Goal: Task Accomplishment & Management: Manage account settings

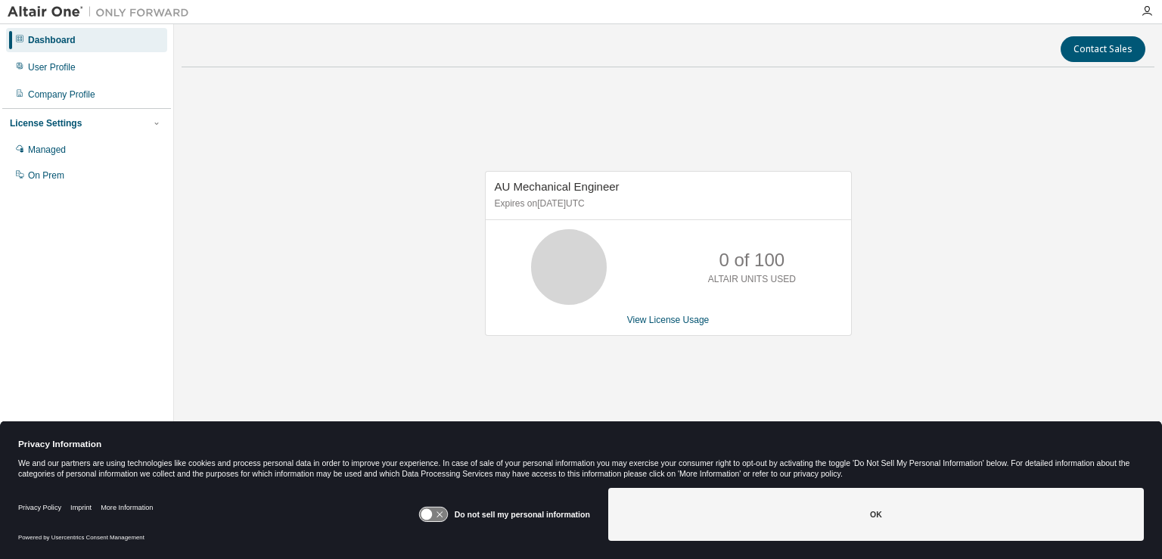
click at [444, 228] on div "AU Mechanical Engineer Expires on [DATE] UTC 0 of 100 ALTAIR UNITS USED View Li…" at bounding box center [668, 260] width 973 height 363
click at [615, 219] on div "AU Mechanical Engineer Expires on [DATE] UTC" at bounding box center [669, 196] width 366 height 48
click at [54, 71] on div "User Profile" at bounding box center [52, 67] width 48 height 12
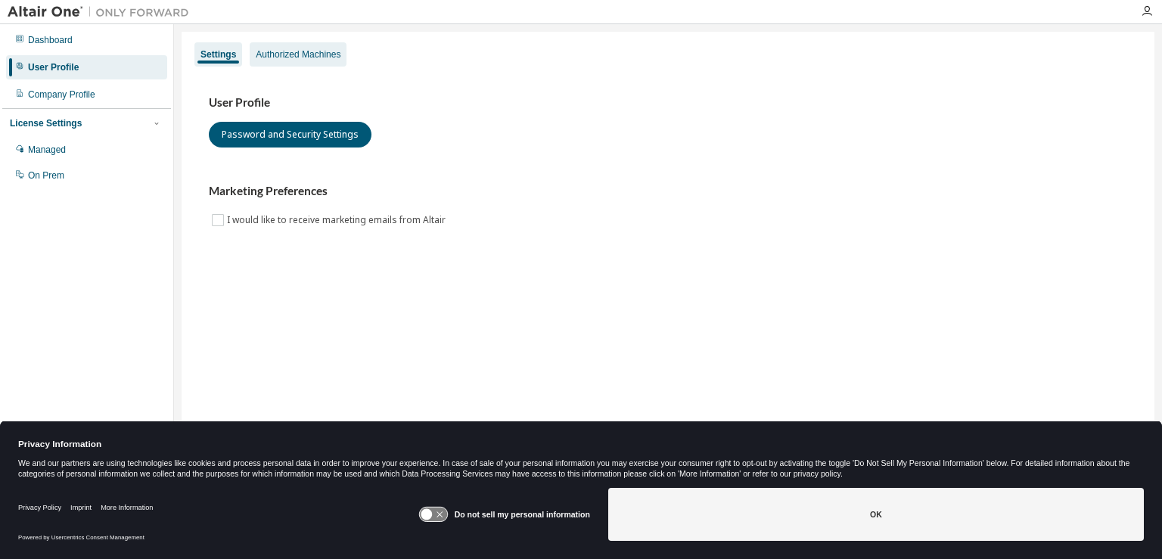
click at [285, 47] on div "Authorized Machines" at bounding box center [298, 54] width 97 height 24
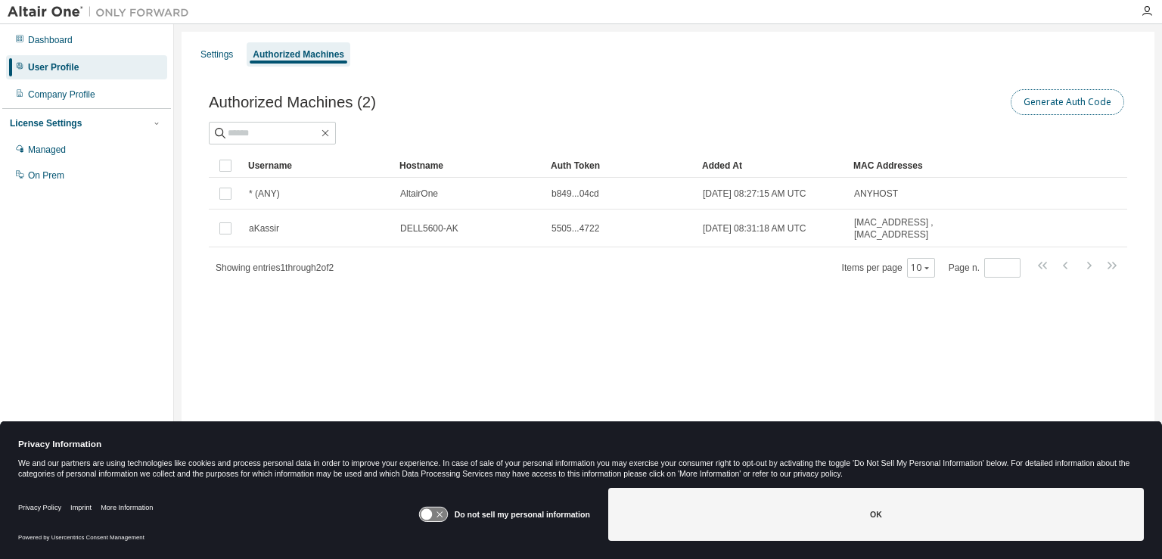
click at [1056, 107] on button "Generate Auth Code" at bounding box center [1068, 102] width 114 height 26
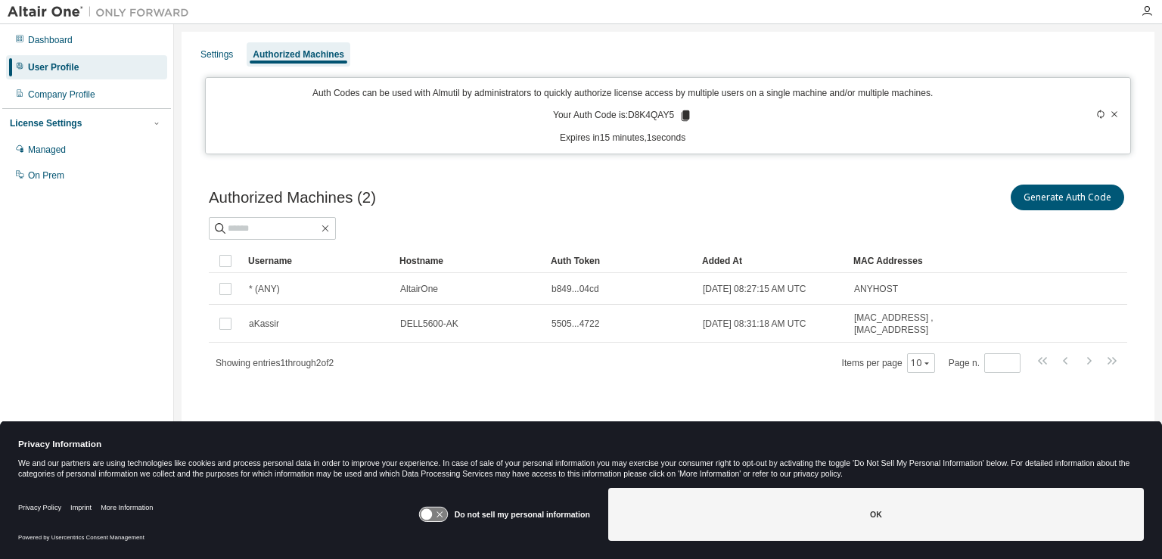
click at [689, 114] on icon at bounding box center [686, 116] width 14 height 14
click at [32, 10] on img at bounding box center [102, 12] width 189 height 15
click at [34, 14] on img at bounding box center [102, 12] width 189 height 15
click at [17, 17] on img at bounding box center [102, 12] width 189 height 15
drag, startPoint x: 23, startPoint y: 18, endPoint x: 648, endPoint y: 14, distance: 625.1
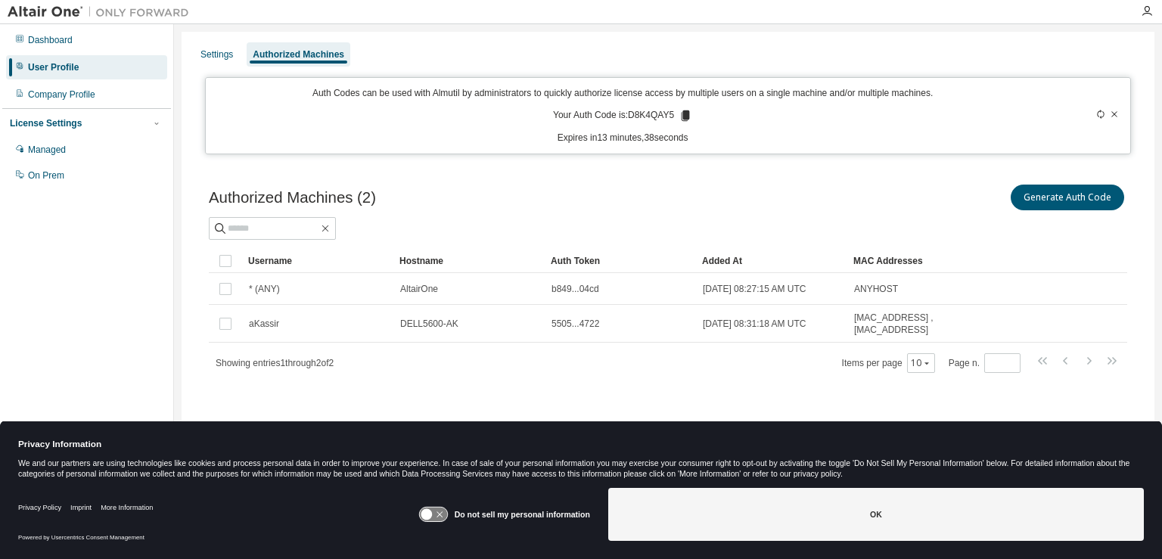
click at [23, 18] on img at bounding box center [102, 12] width 189 height 15
click at [1146, 8] on icon "button" at bounding box center [1147, 11] width 12 height 12
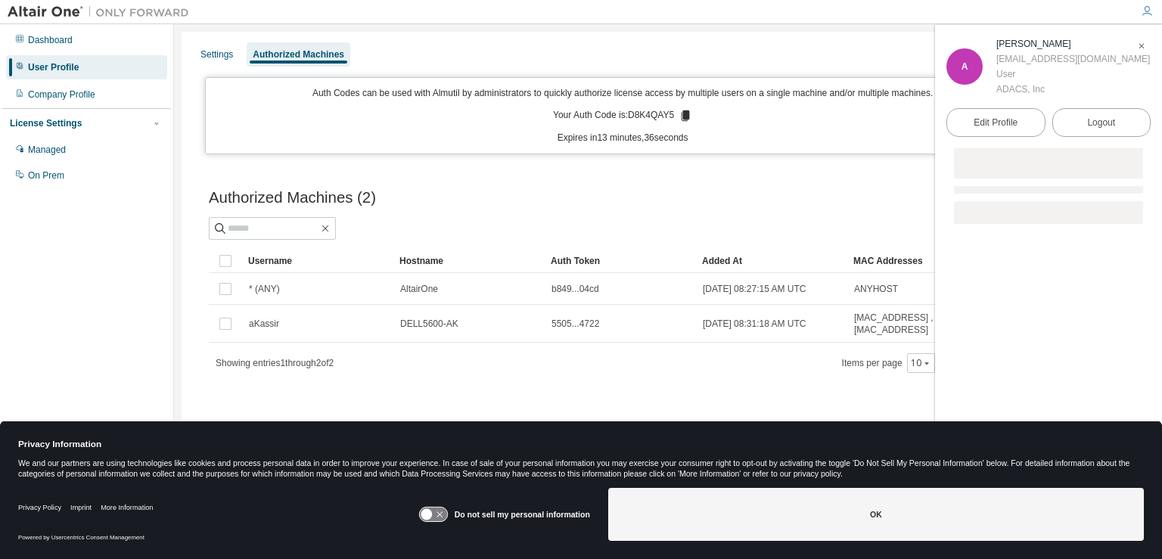
click at [807, 25] on div "Settings Authorized Machines Auth Codes can be used with Almutil by administrat…" at bounding box center [668, 269] width 988 height 491
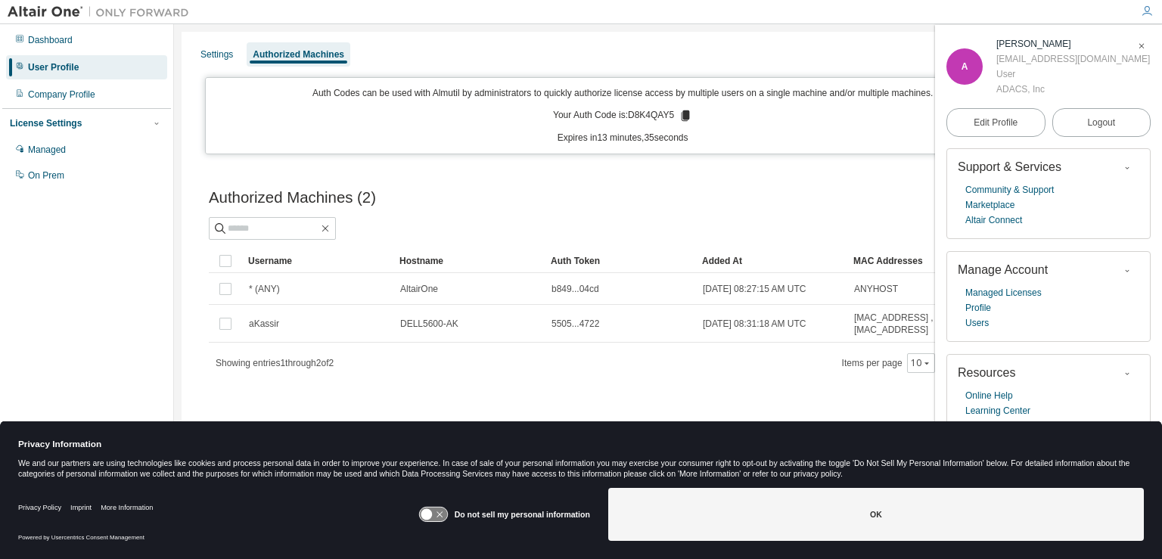
click at [118, 67] on div "User Profile" at bounding box center [86, 67] width 161 height 24
click at [53, 44] on div "Dashboard" at bounding box center [50, 40] width 45 height 12
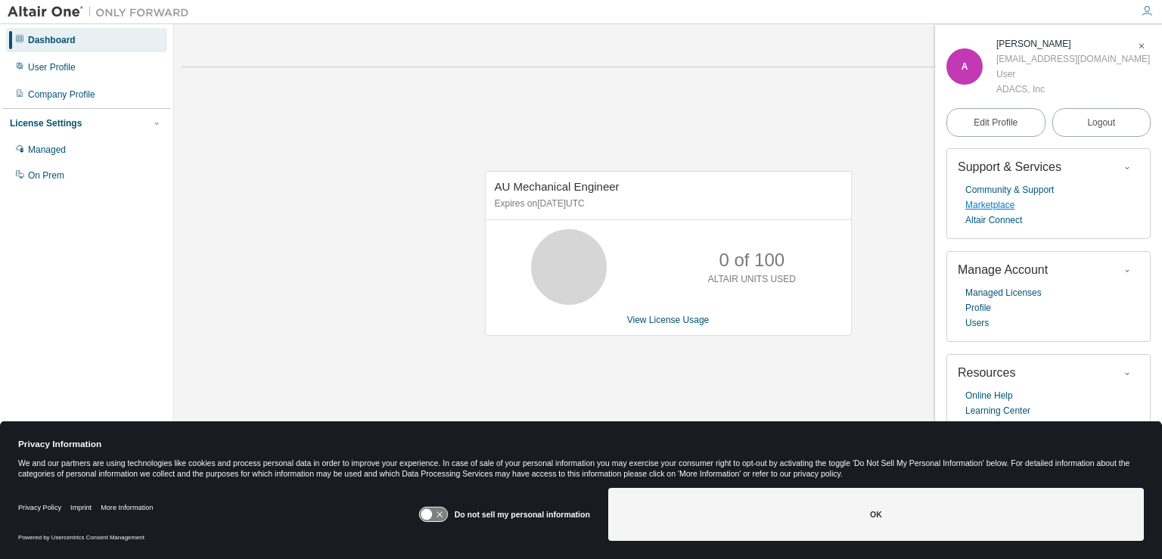
click at [993, 206] on link "Marketplace" at bounding box center [990, 205] width 49 height 15
